Goal: Obtain resource: Download file/media

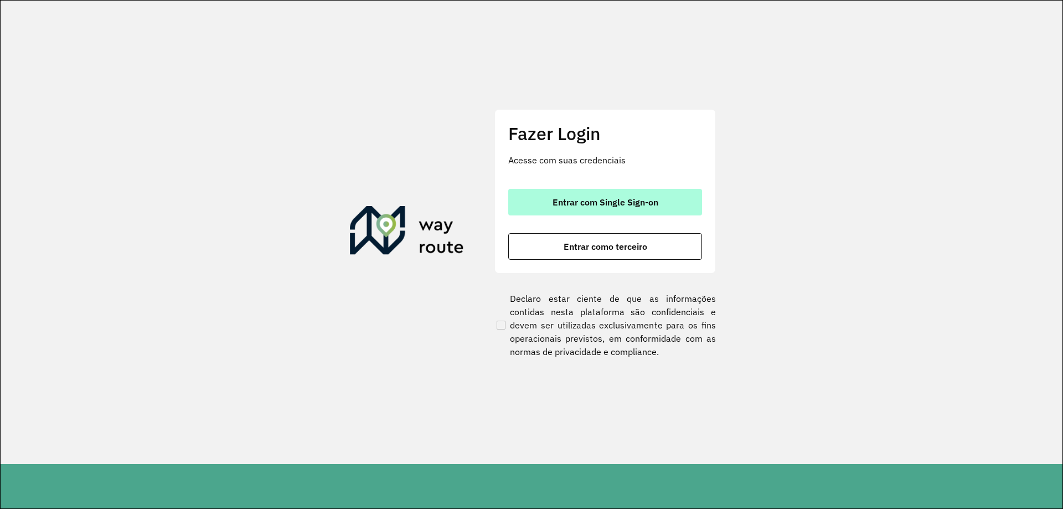
click at [605, 196] on button "Entrar com Single Sign-on" at bounding box center [605, 202] width 194 height 27
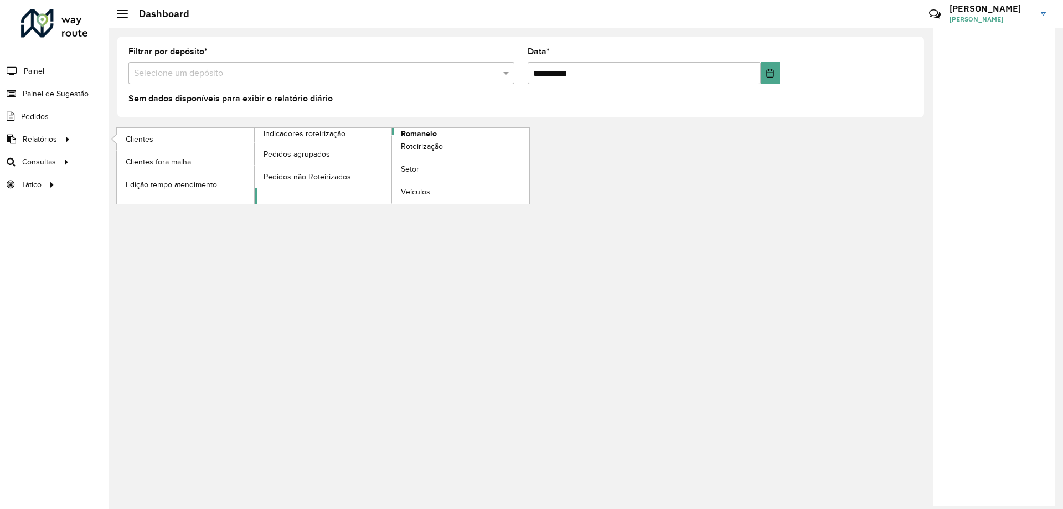
click at [429, 131] on span "Romaneio" at bounding box center [419, 134] width 36 height 12
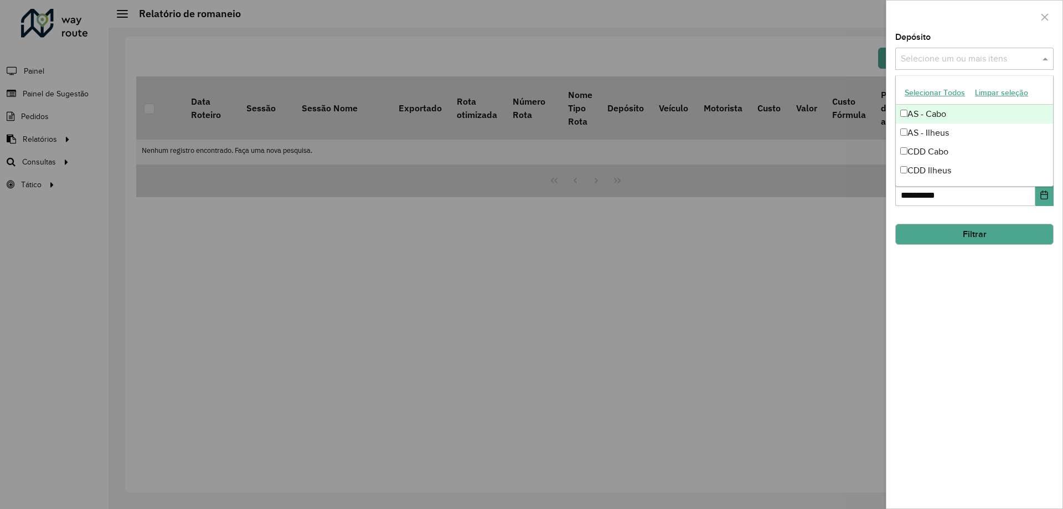
click at [939, 61] on input "text" at bounding box center [969, 59] width 142 height 13
click at [932, 151] on div "CDD Cabo" at bounding box center [974, 151] width 157 height 19
click at [938, 28] on div at bounding box center [975, 17] width 176 height 33
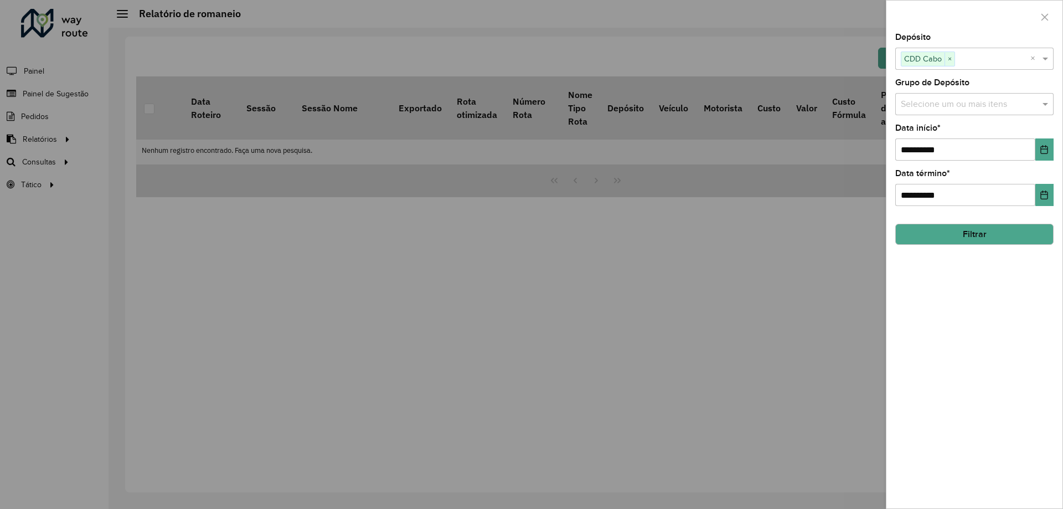
click at [985, 232] on button "Filtrar" at bounding box center [975, 234] width 158 height 21
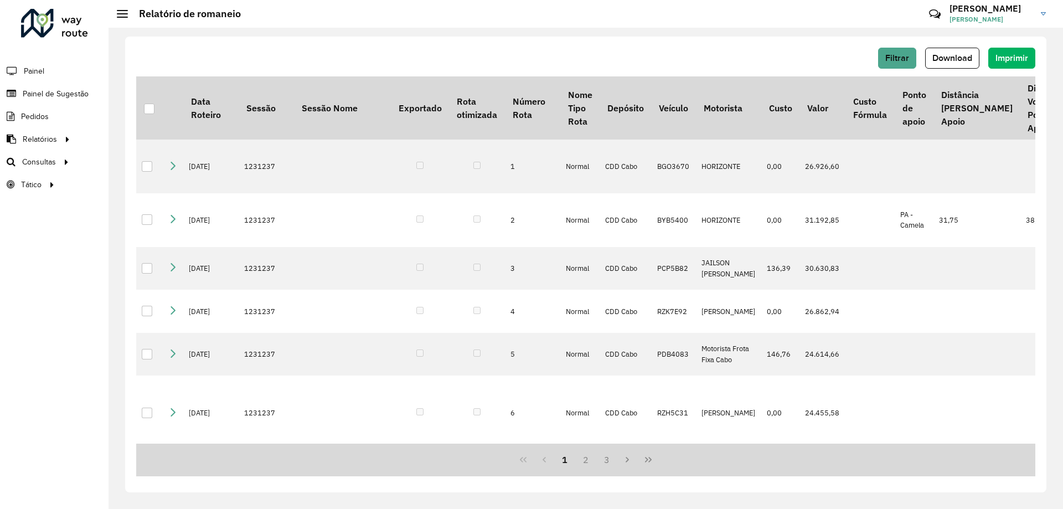
click at [952, 58] on span "Download" at bounding box center [953, 57] width 40 height 9
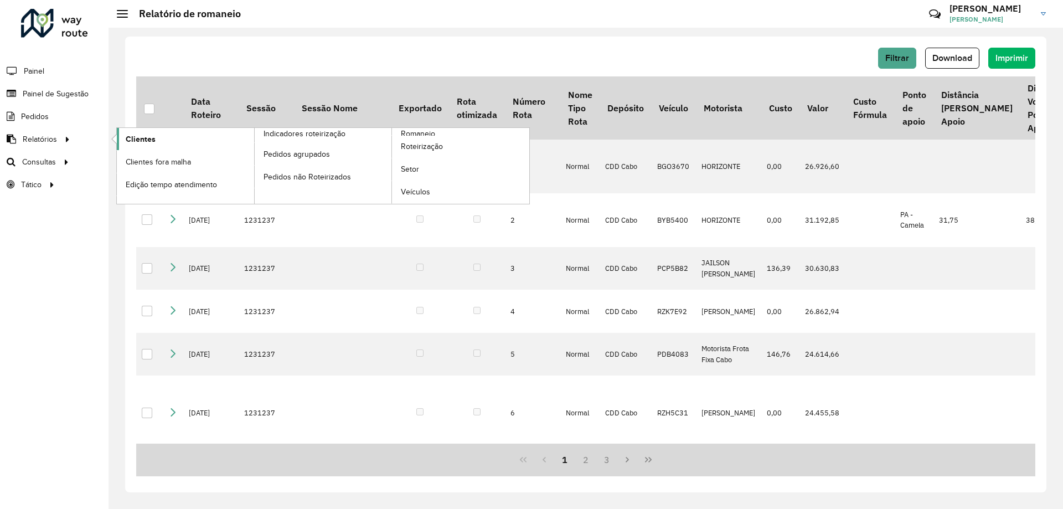
click at [127, 137] on span "Clientes" at bounding box center [141, 139] width 30 height 12
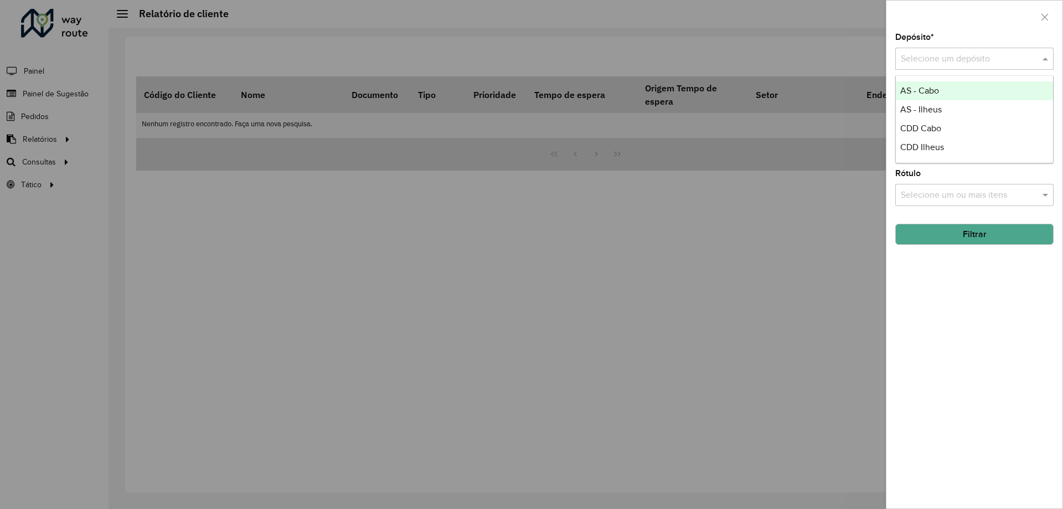
click at [921, 68] on div "Selecione um depósito" at bounding box center [975, 59] width 158 height 22
click at [928, 127] on span "CDD Cabo" at bounding box center [921, 128] width 41 height 9
click at [974, 239] on button "Filtrar" at bounding box center [975, 234] width 158 height 21
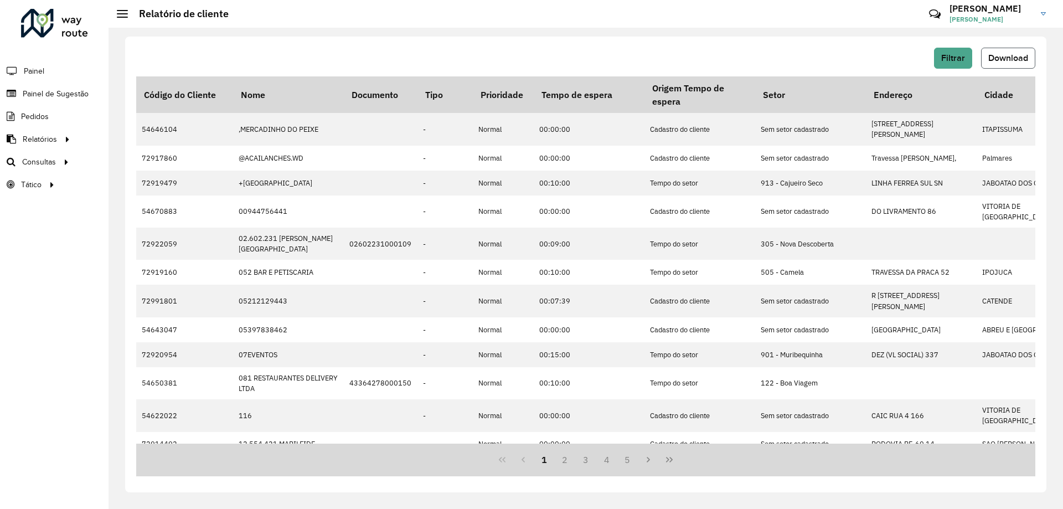
click at [1031, 61] on button "Download" at bounding box center [1009, 58] width 54 height 21
